Goal: Communication & Community: Share content

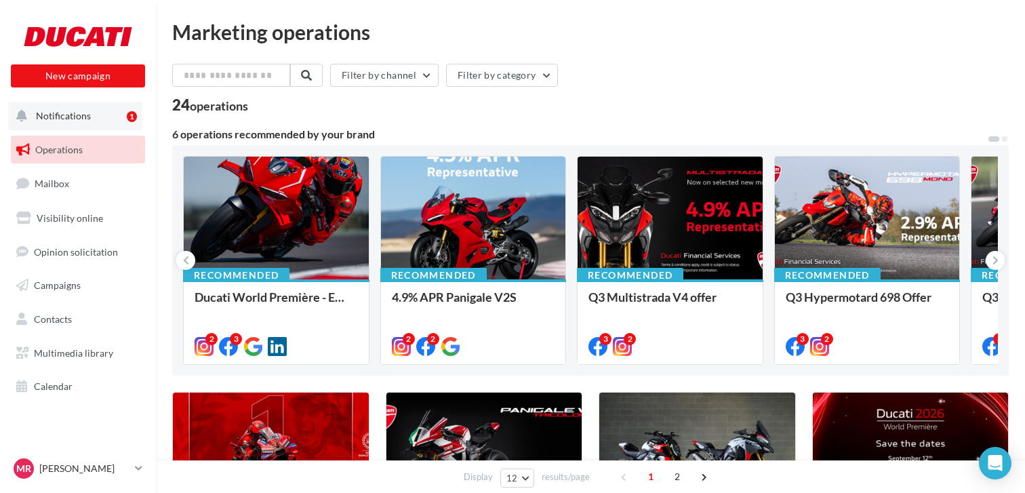
click at [73, 117] on span "Notifications" at bounding box center [63, 116] width 55 height 12
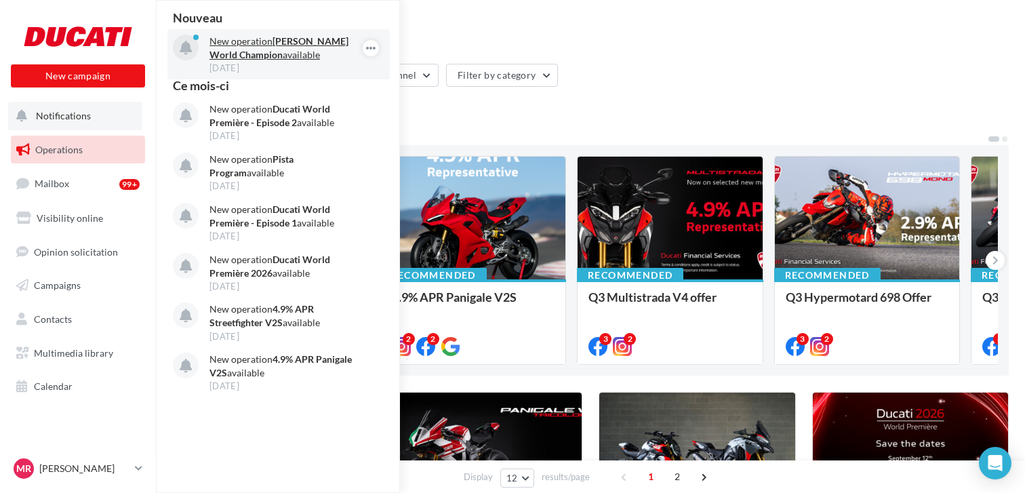
click at [316, 54] on p "New operation Marquez World Champion available" at bounding box center [288, 48] width 157 height 27
click at [234, 47] on p "New operation Marquez World Champion available" at bounding box center [288, 48] width 157 height 27
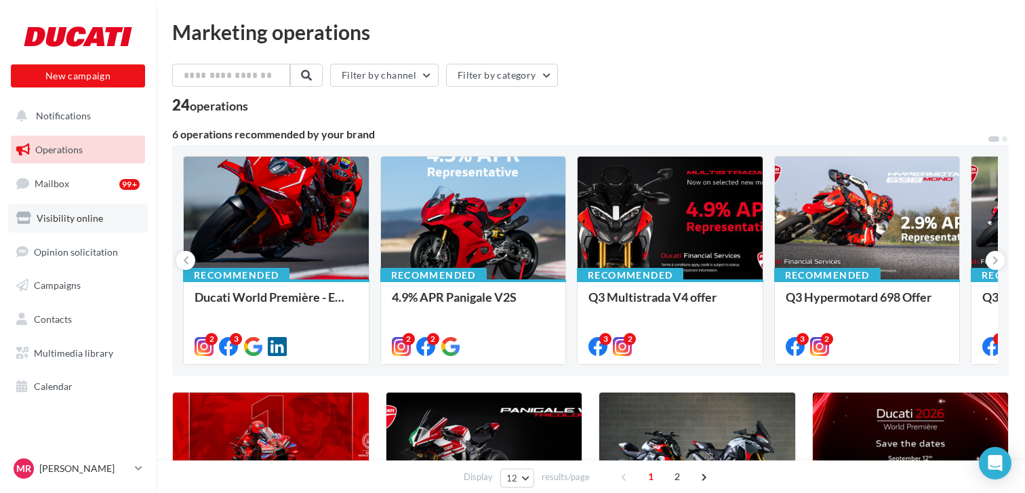
click at [70, 206] on link "Visibility online" at bounding box center [78, 218] width 140 height 28
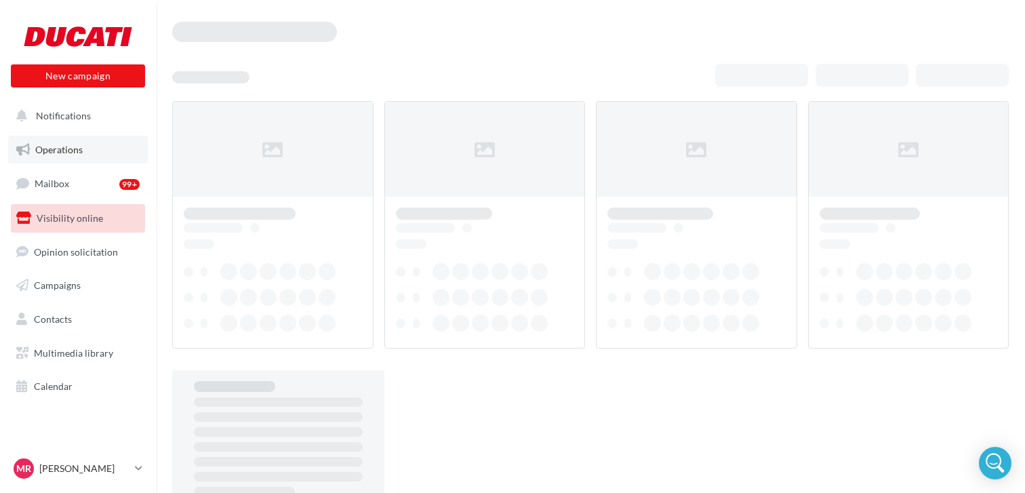
click at [76, 154] on span "Operations" at bounding box center [58, 150] width 47 height 12
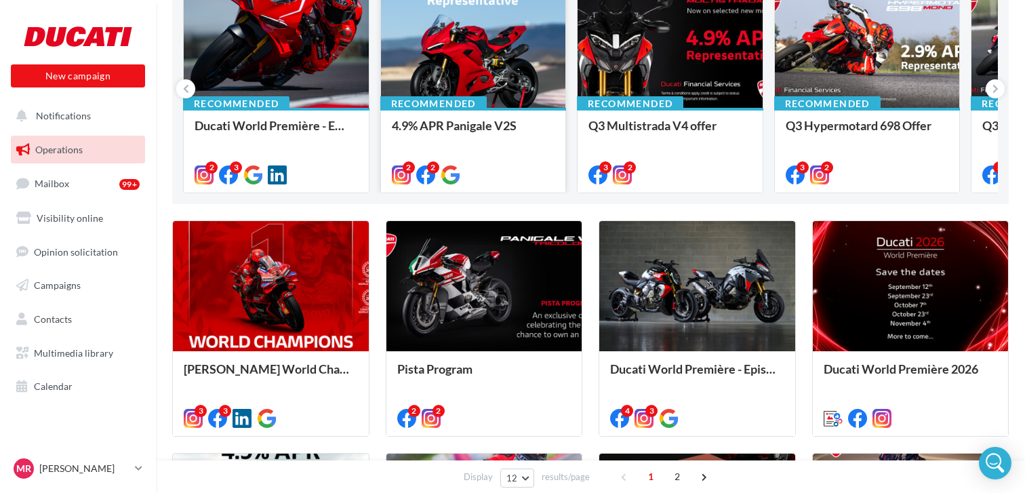
scroll to position [176, 0]
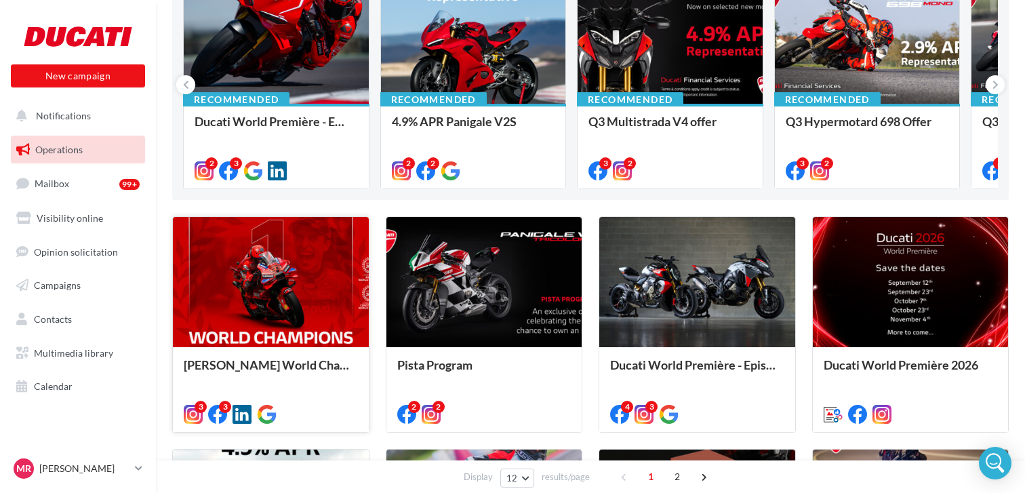
click at [307, 278] on div at bounding box center [271, 283] width 196 height 132
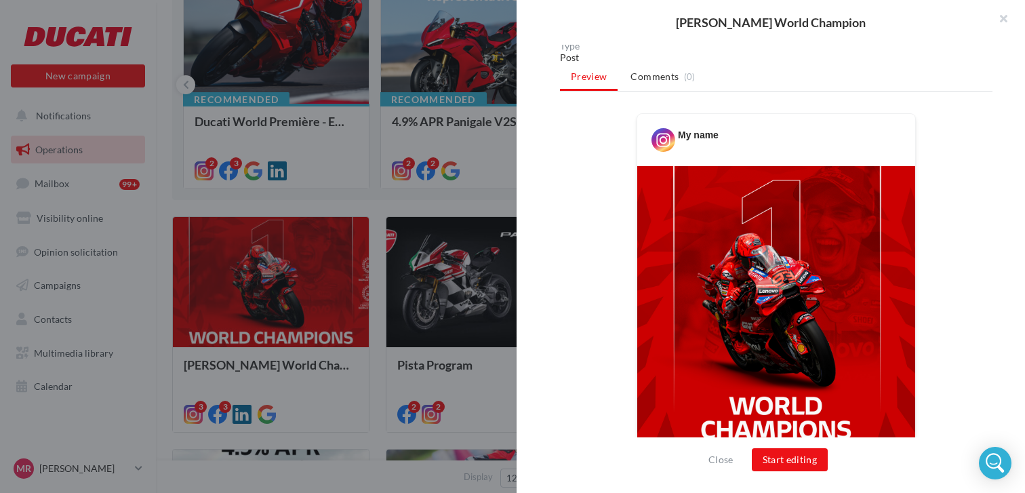
scroll to position [0, 0]
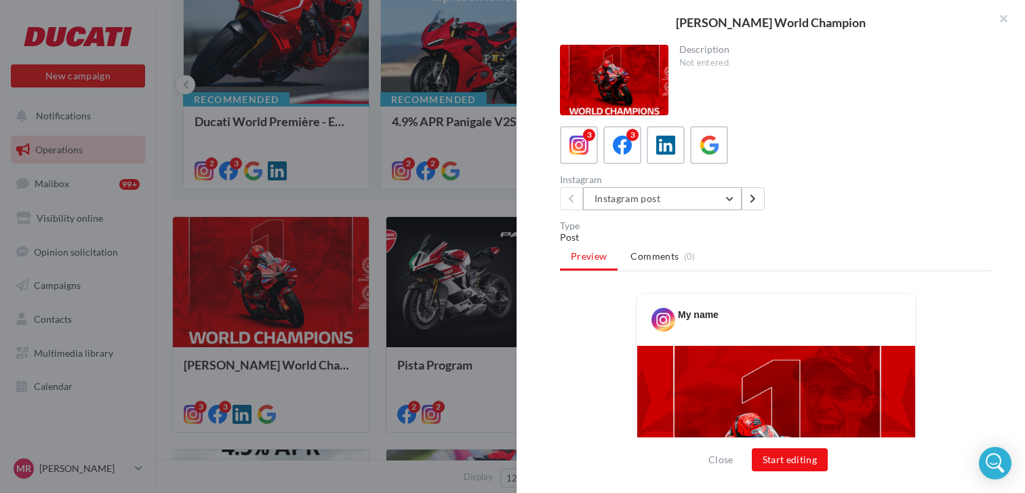
click at [736, 199] on button "Instagram post" at bounding box center [662, 198] width 159 height 23
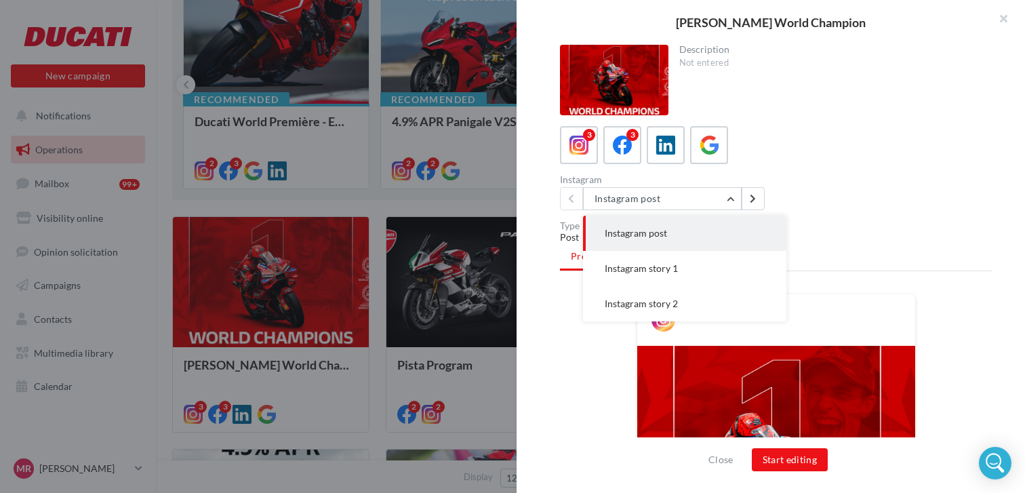
click at [846, 212] on div "Description Not entered 3 3 Instagram Instagram post Instagram post Instagram s…" at bounding box center [776, 247] width 519 height 405
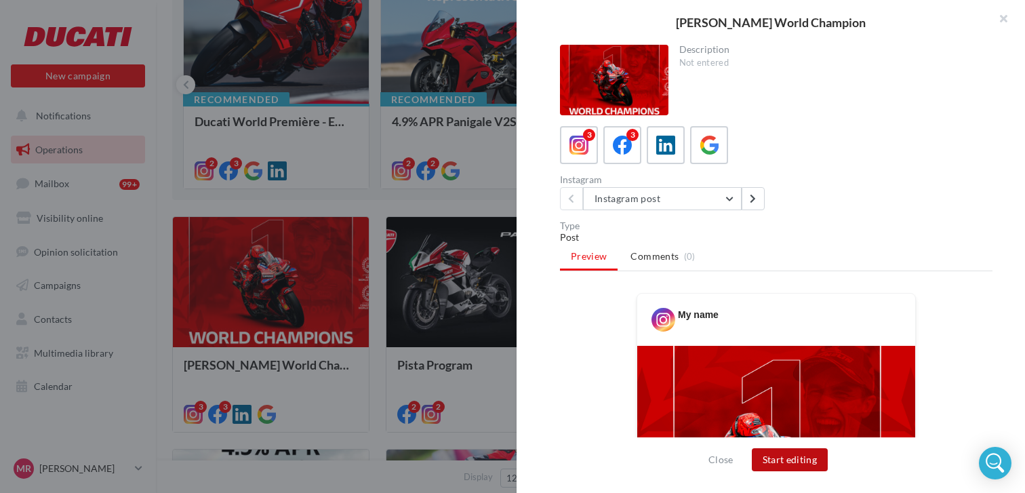
click at [815, 461] on button "Start editing" at bounding box center [790, 459] width 77 height 23
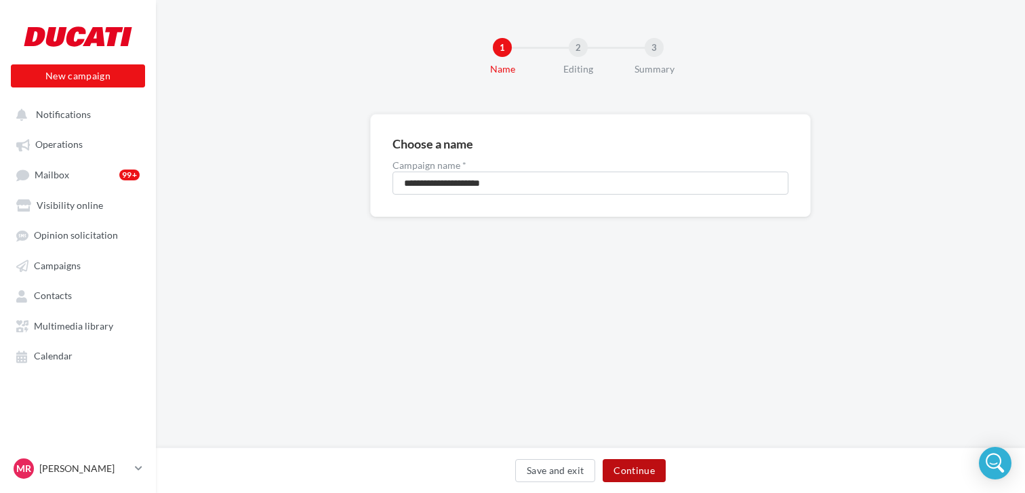
click at [654, 471] on button "Continue" at bounding box center [634, 470] width 63 height 23
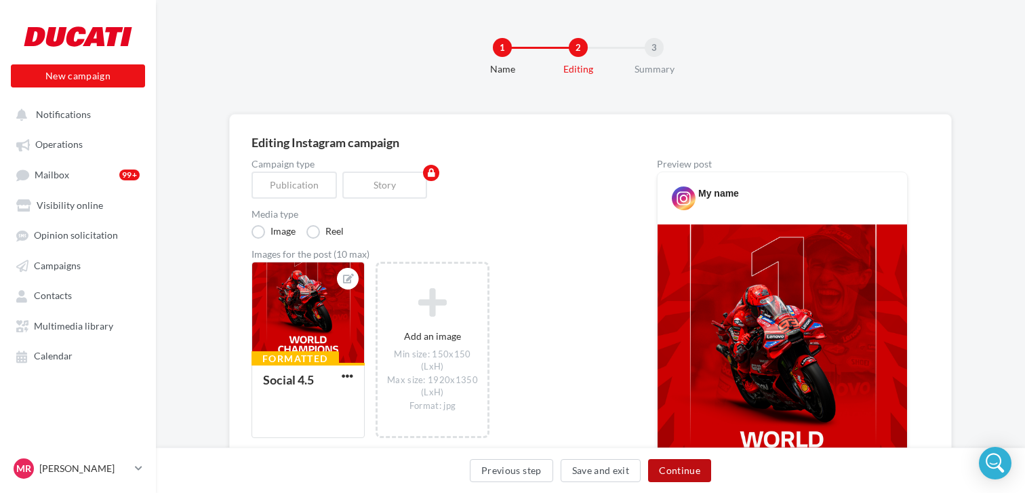
click at [700, 470] on button "Continue" at bounding box center [679, 470] width 63 height 23
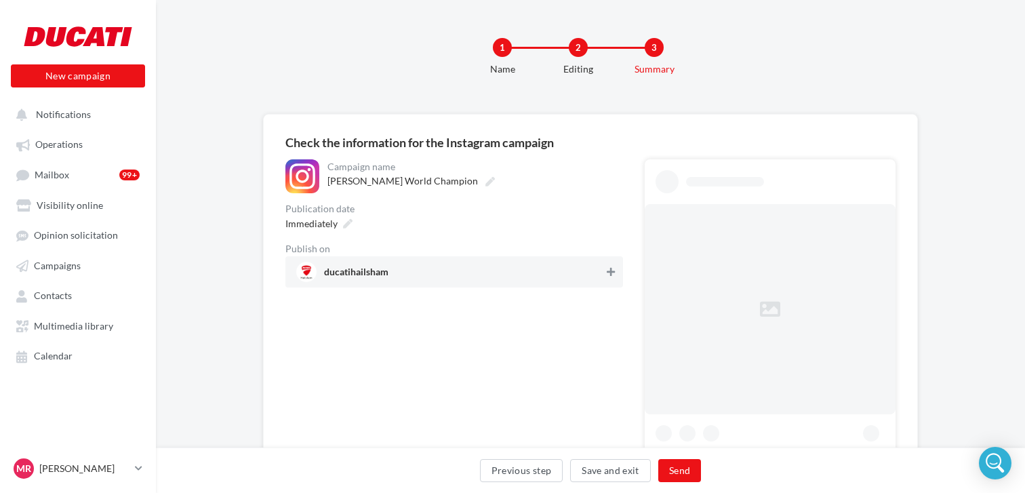
click at [613, 271] on icon at bounding box center [611, 271] width 8 height 9
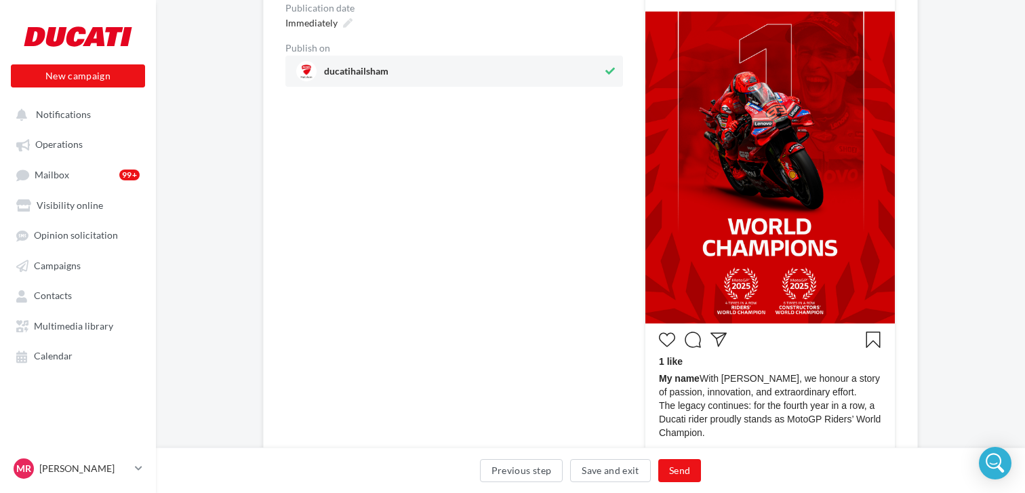
scroll to position [206, 0]
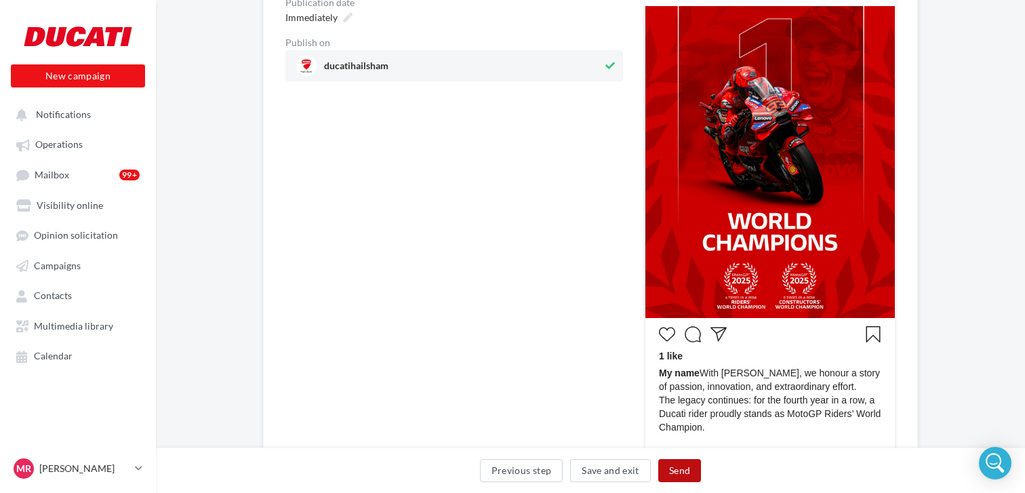
click at [690, 472] on button "Send" at bounding box center [679, 470] width 43 height 23
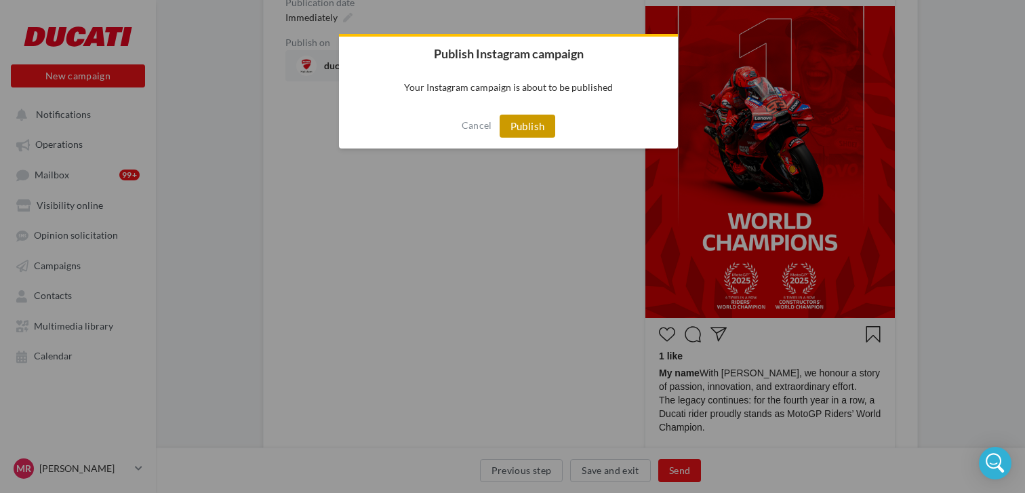
click at [532, 133] on button "Publish" at bounding box center [528, 126] width 56 height 23
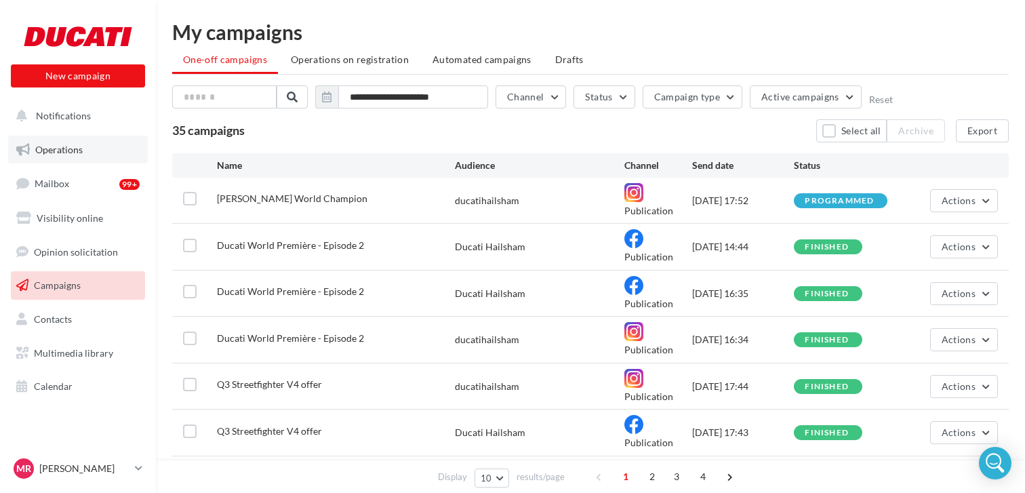
click at [70, 141] on link "Operations" at bounding box center [78, 150] width 140 height 28
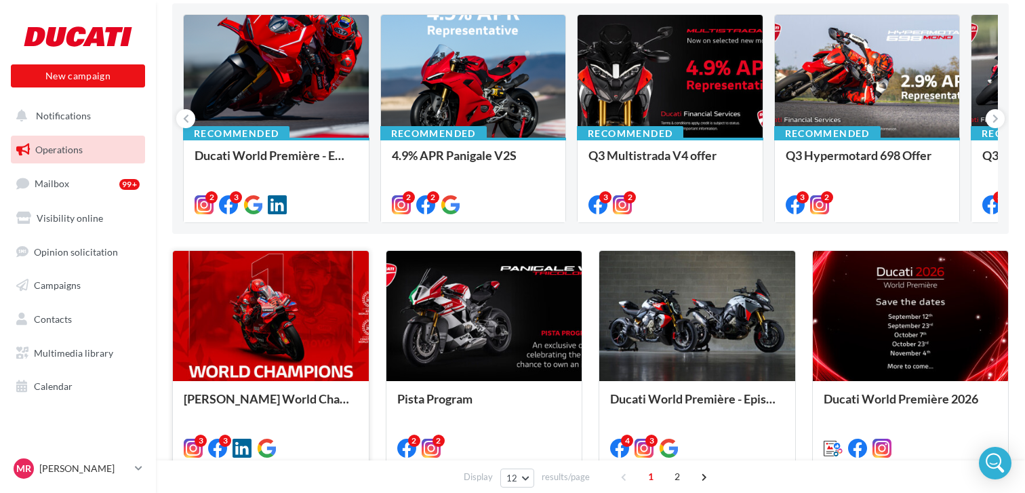
scroll to position [155, 0]
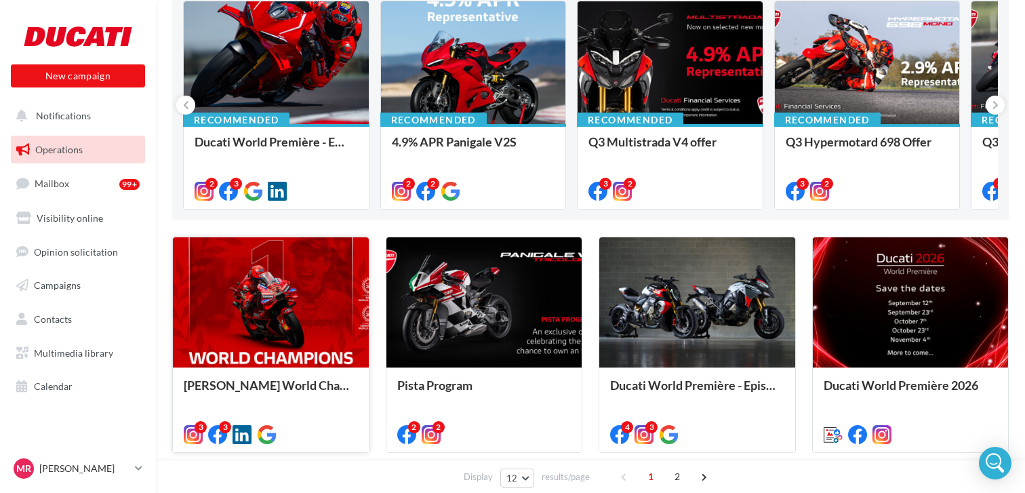
click at [314, 308] on div at bounding box center [271, 303] width 196 height 132
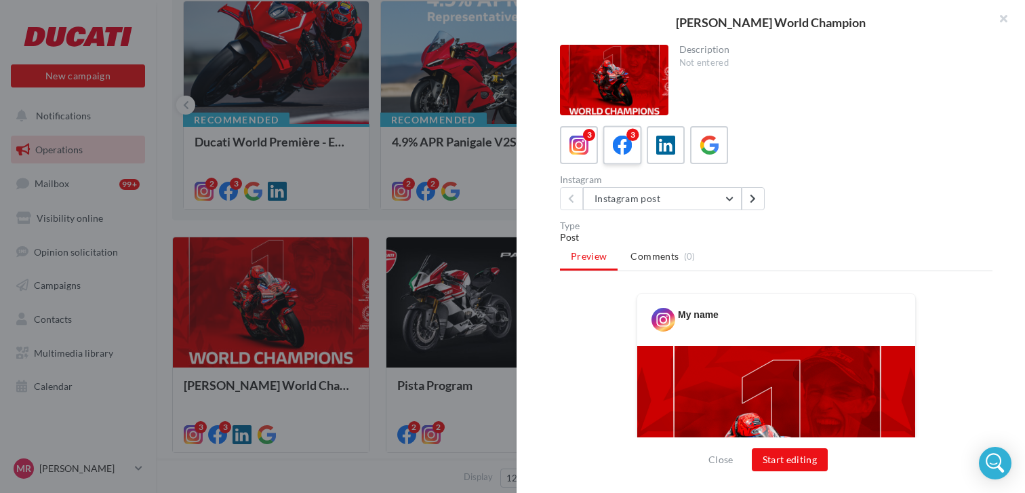
click at [639, 144] on label "3" at bounding box center [622, 144] width 39 height 39
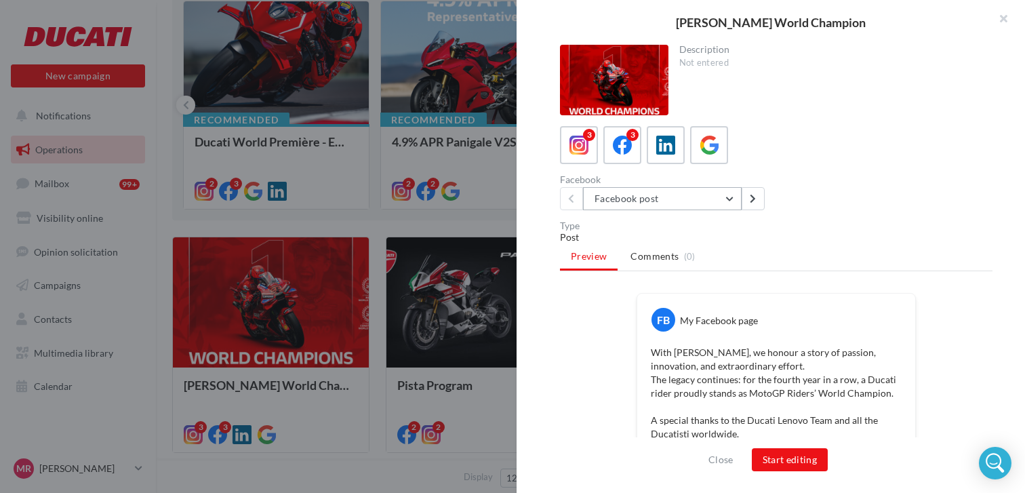
click at [735, 200] on button "Facebook post" at bounding box center [662, 198] width 159 height 23
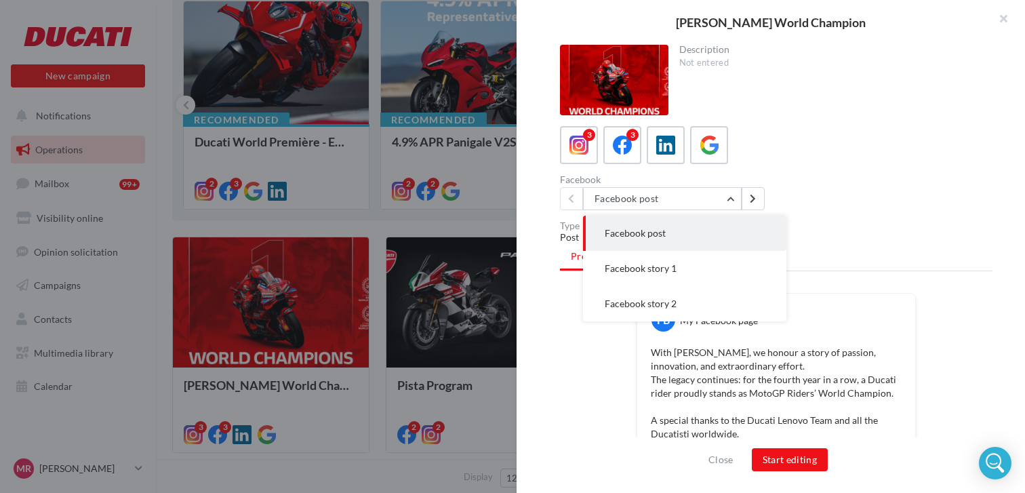
click at [840, 196] on div "Facebook Facebook post Facebook post Facebook story 1 Facebook story 2" at bounding box center [781, 192] width 443 height 35
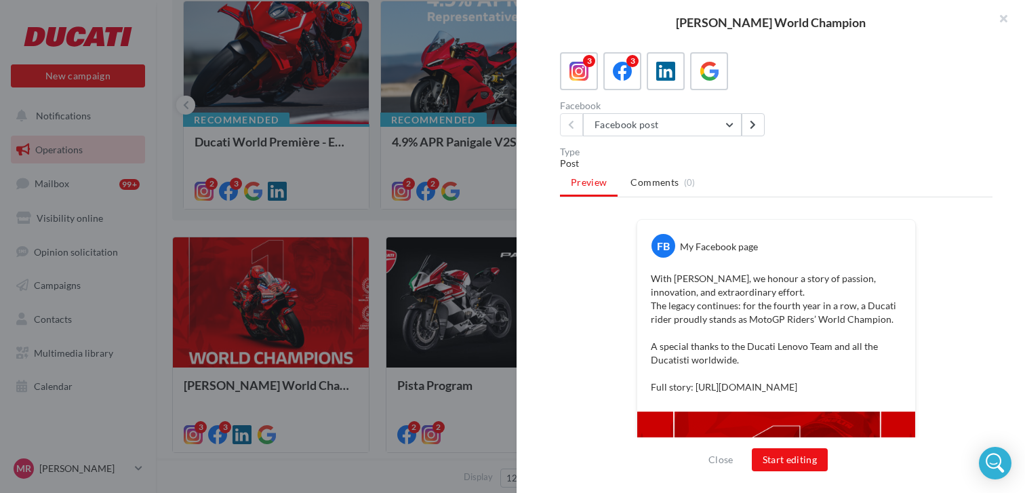
scroll to position [76, 0]
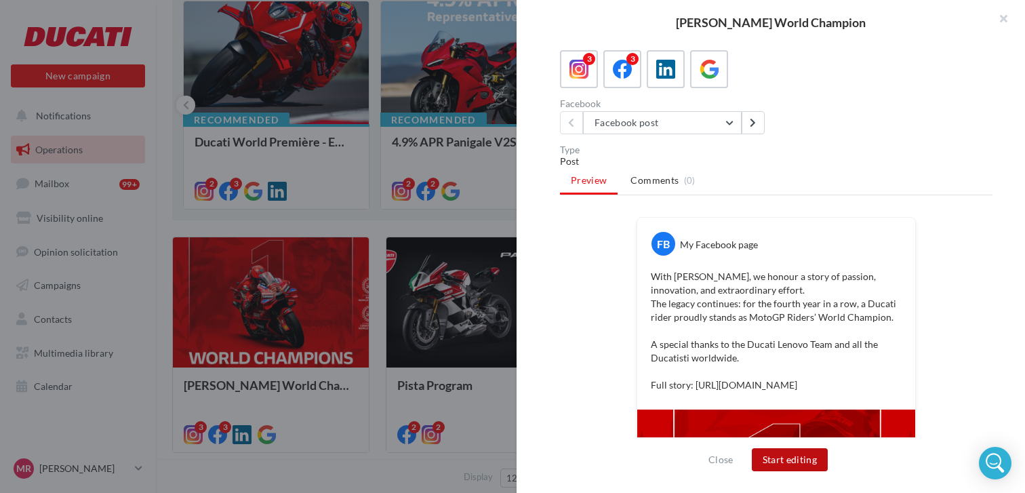
click at [799, 462] on button "Start editing" at bounding box center [790, 459] width 77 height 23
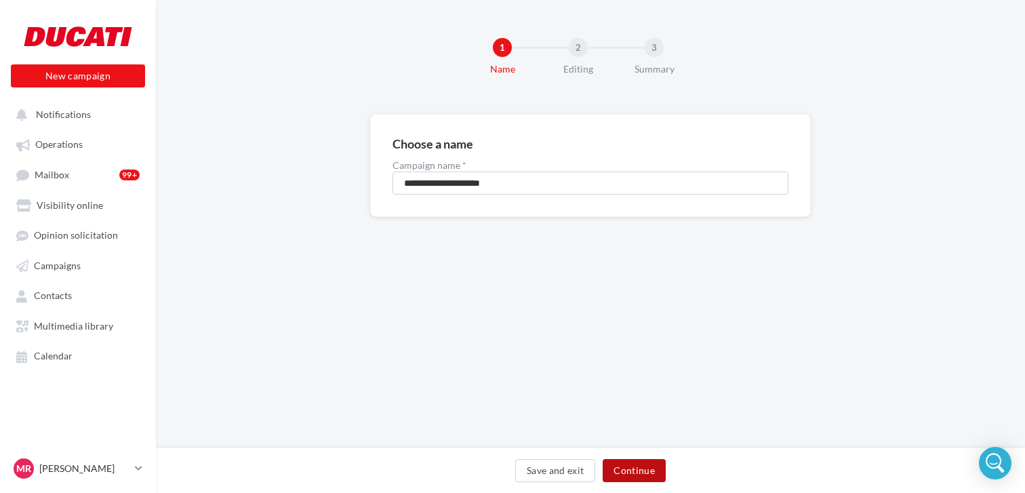
click at [650, 477] on button "Continue" at bounding box center [634, 470] width 63 height 23
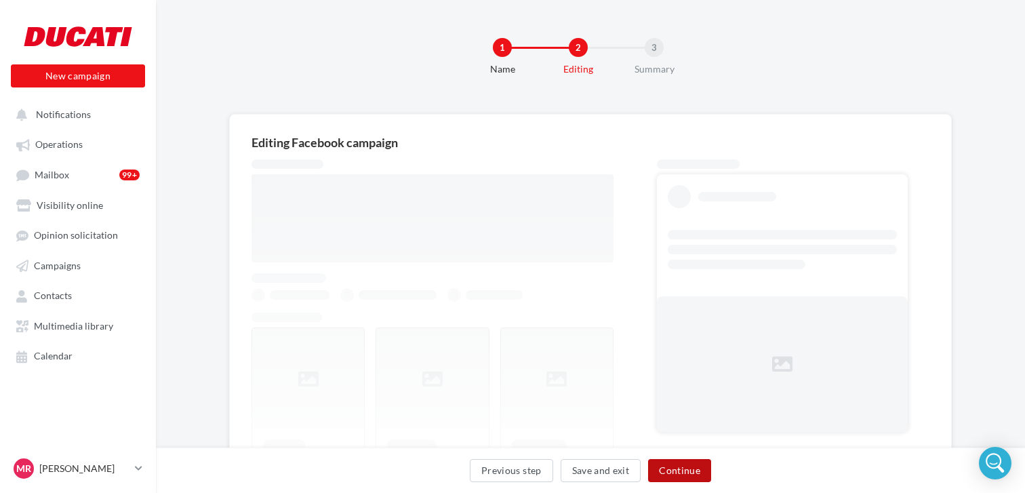
click at [673, 475] on button "Continue" at bounding box center [679, 470] width 63 height 23
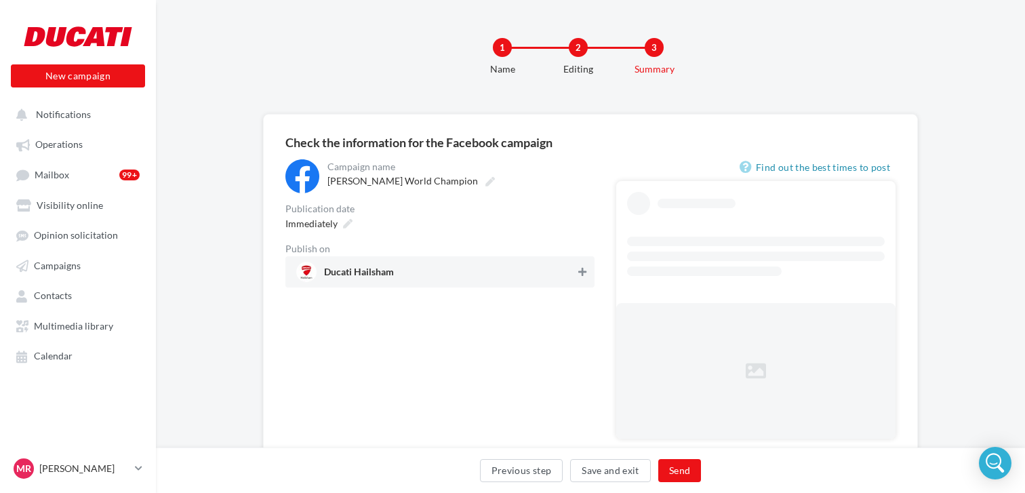
click at [583, 271] on icon at bounding box center [582, 271] width 8 height 9
click at [679, 469] on button "Send" at bounding box center [679, 470] width 43 height 23
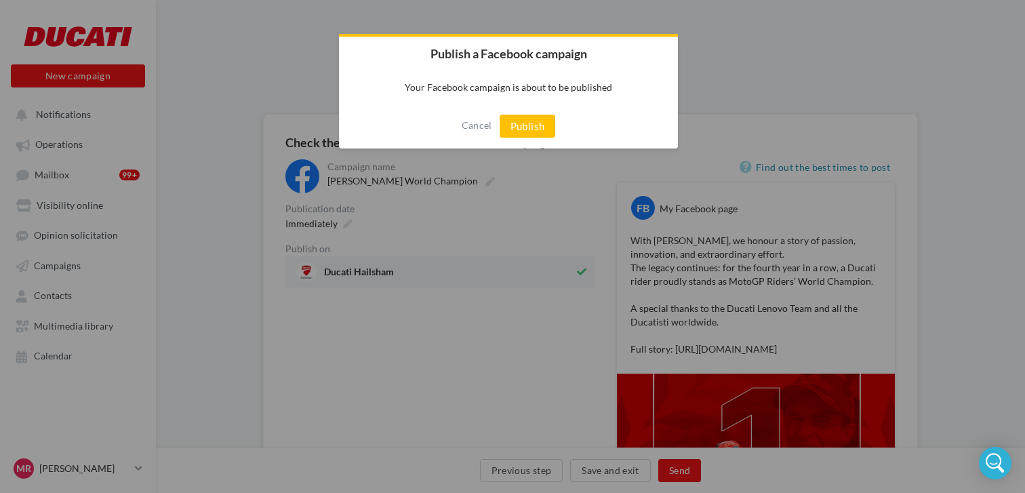
drag, startPoint x: 539, startPoint y: 127, endPoint x: 578, endPoint y: 124, distance: 38.7
click at [544, 125] on button "Publish" at bounding box center [528, 126] width 56 height 23
